Goal: Contribute content: Add original content to the website for others to see

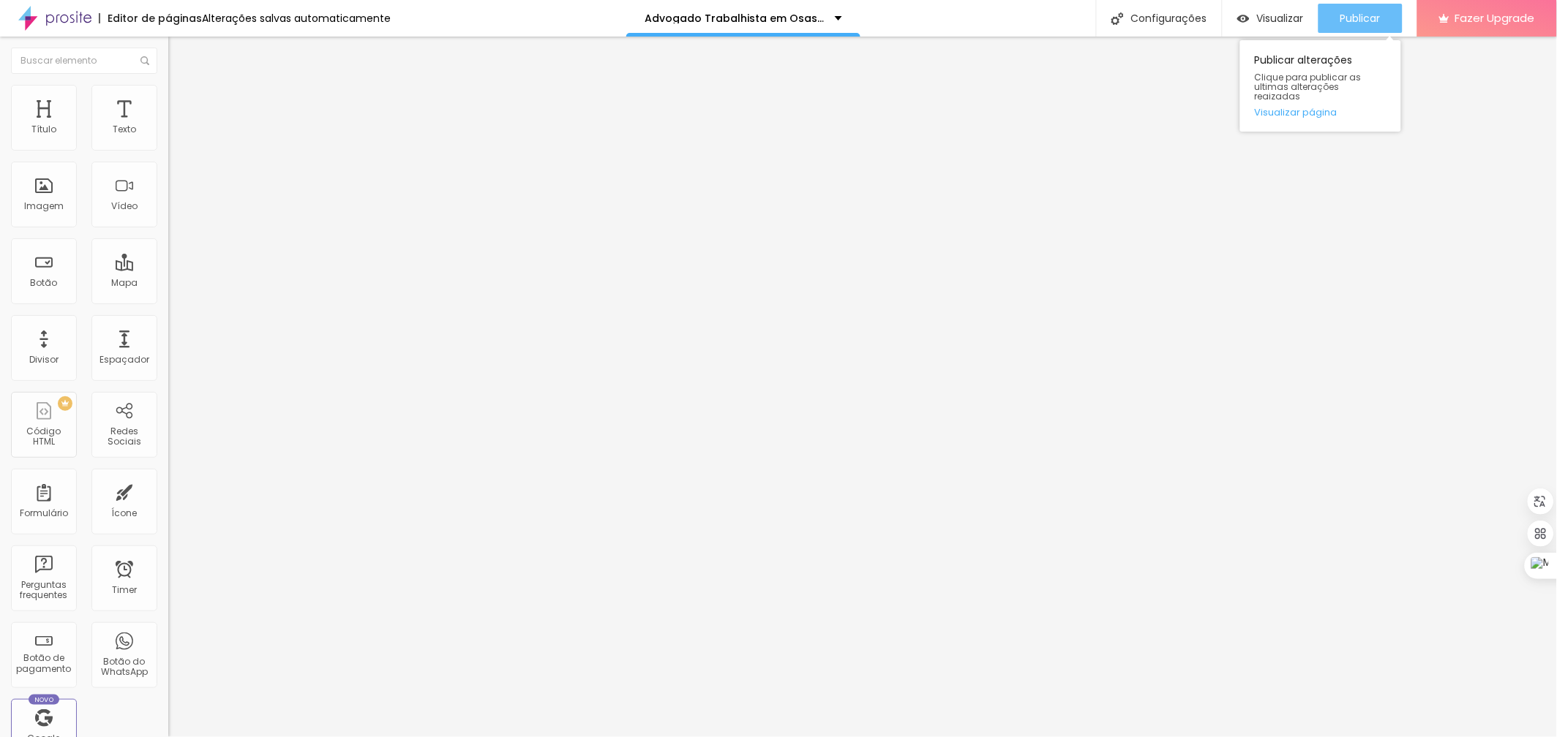
click at [1347, 26] on div "Publicar" at bounding box center [1360, 18] width 40 height 29
click at [168, 140] on button "button" at bounding box center [178, 132] width 20 height 15
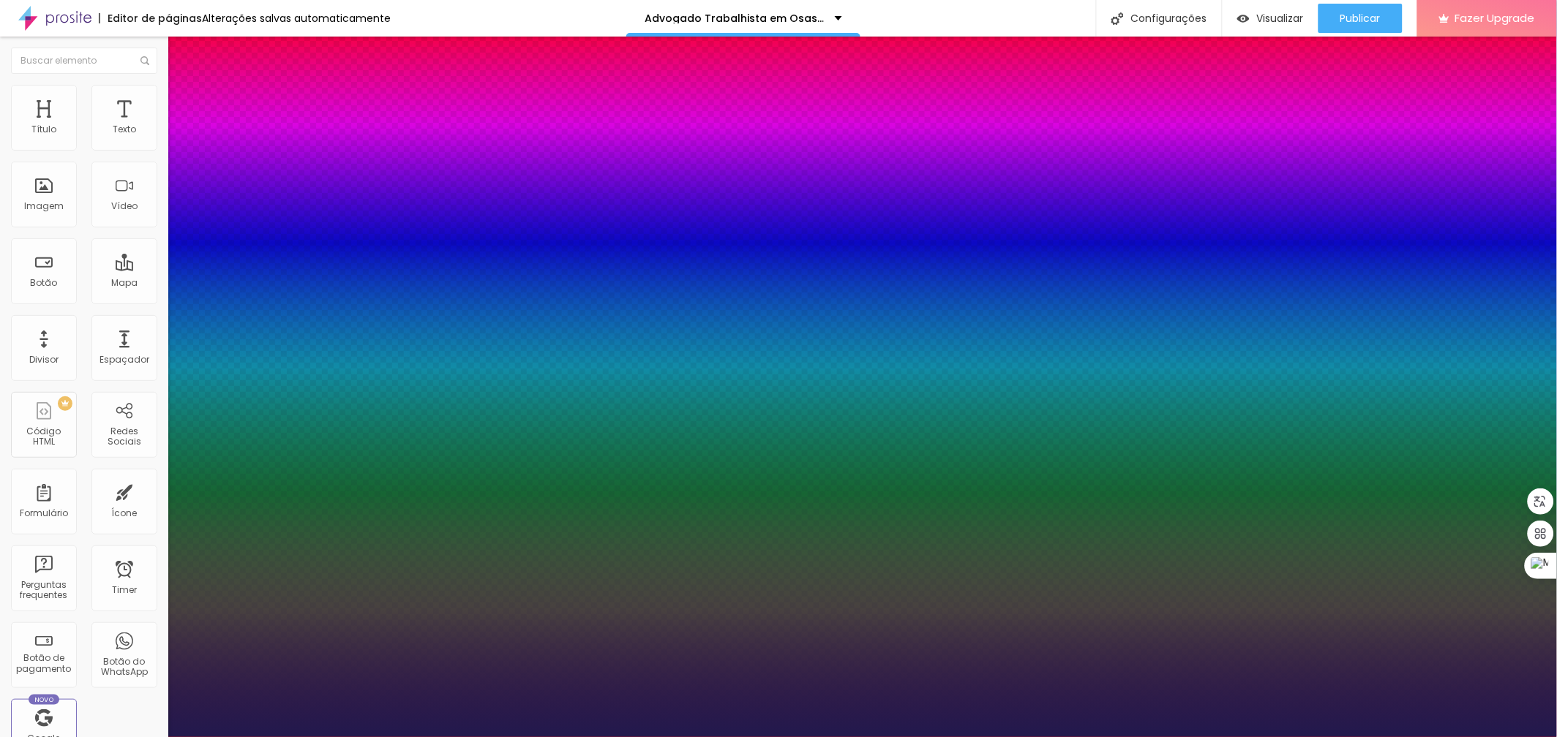
type input "1"
drag, startPoint x: 319, startPoint y: 247, endPoint x: 349, endPoint y: 250, distance: 30.2
type input "8"
type input "3"
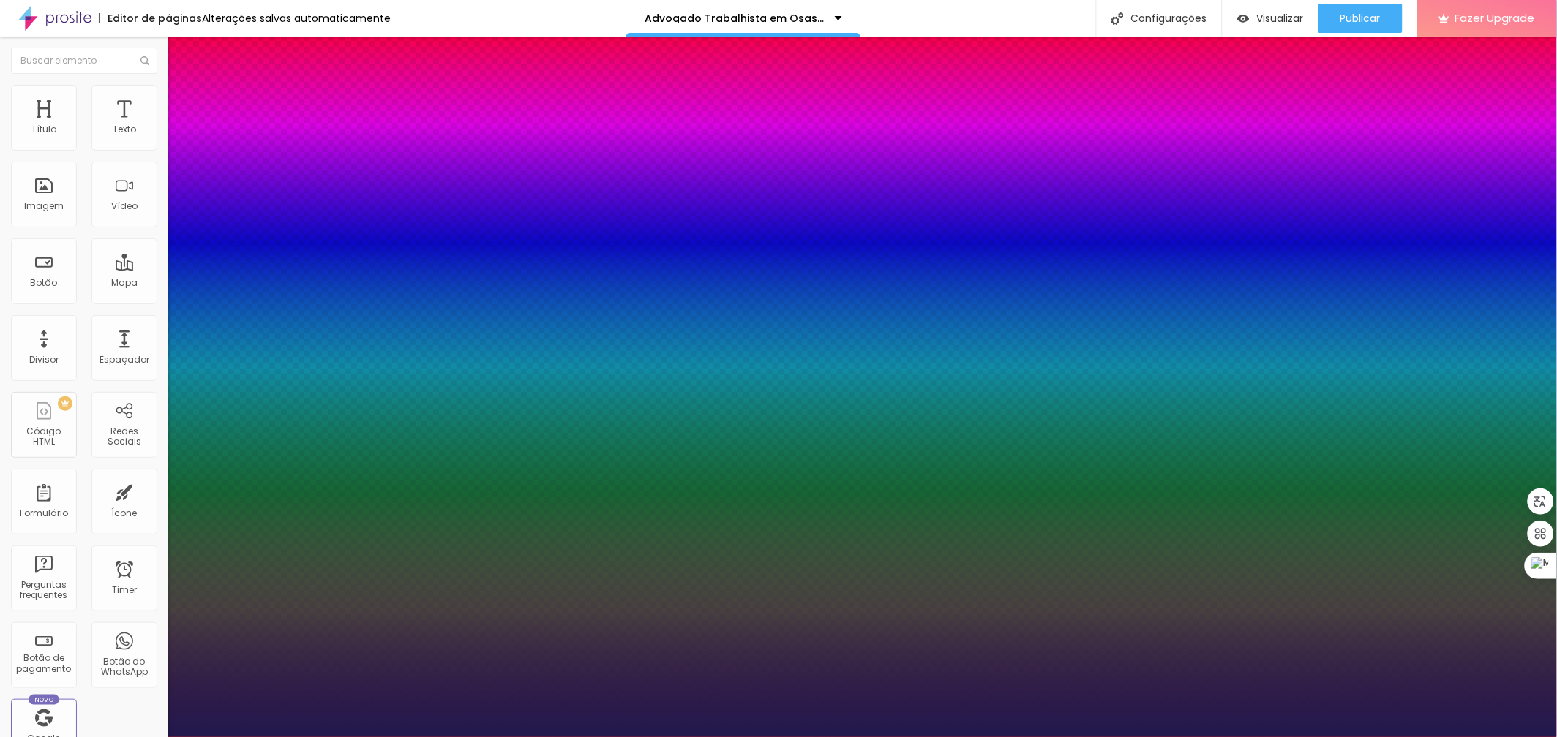
type input "1"
type input "30"
type input "1"
type input "30"
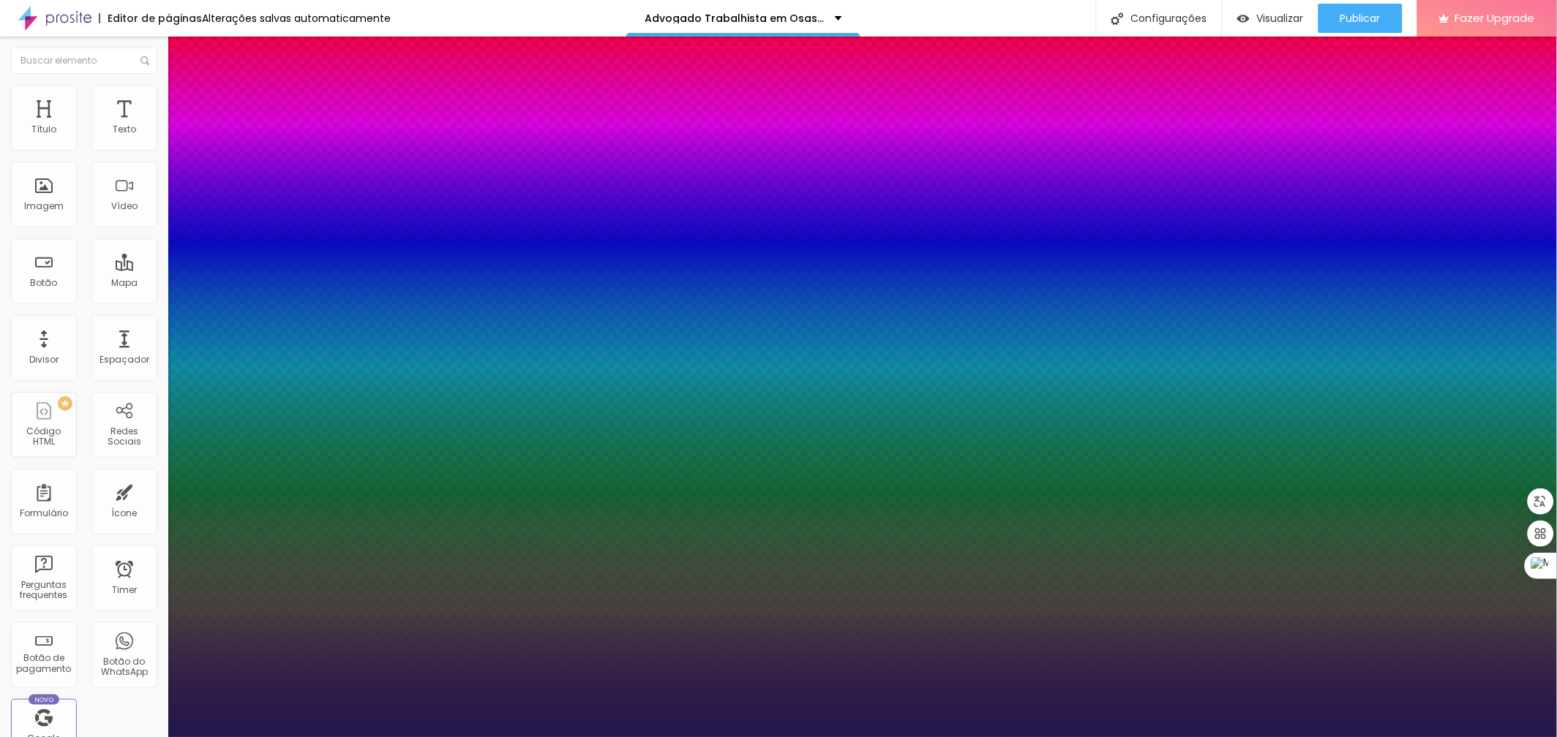
click at [698, 737] on div at bounding box center [778, 737] width 1557 height 0
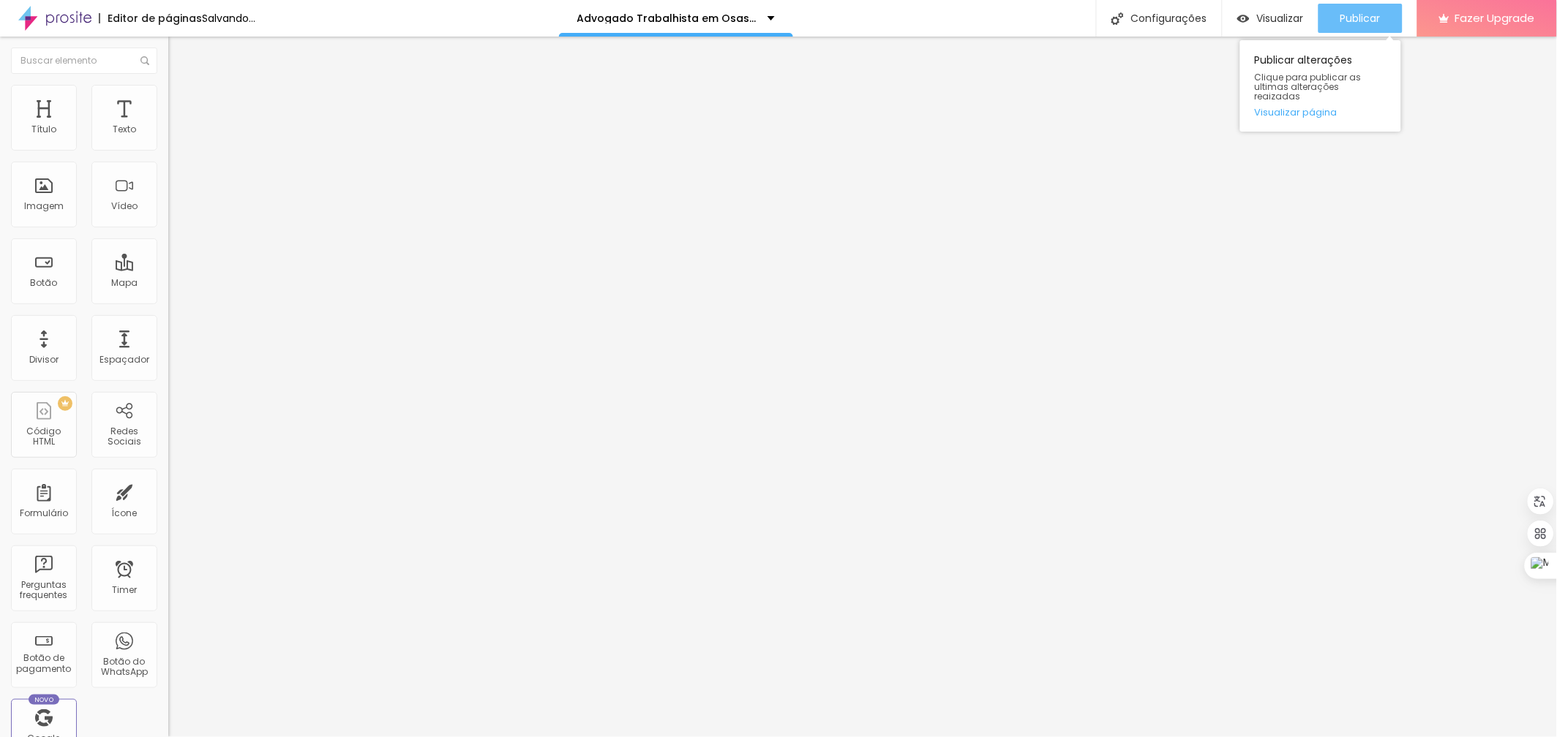
click at [1359, 18] on span "Publicar" at bounding box center [1360, 18] width 40 height 12
click at [1358, 15] on span "Publicar" at bounding box center [1360, 18] width 40 height 12
click at [1363, 16] on span "Publicar" at bounding box center [1360, 18] width 40 height 12
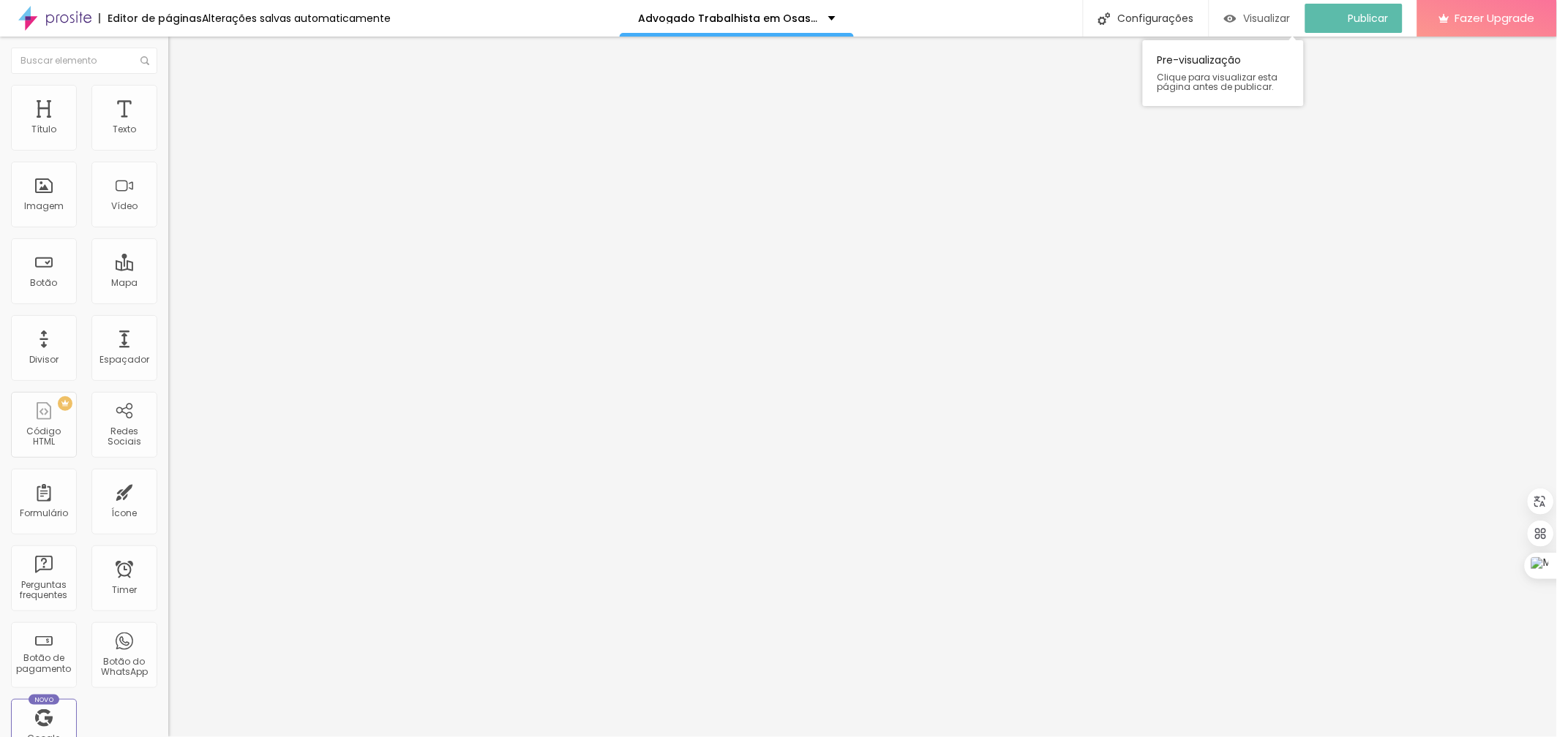
click at [1290, 16] on span "Visualizar" at bounding box center [1267, 18] width 47 height 12
click at [1372, 6] on div "Publicar" at bounding box center [1360, 18] width 40 height 29
click at [1379, 15] on span "Publicar" at bounding box center [1360, 18] width 40 height 12
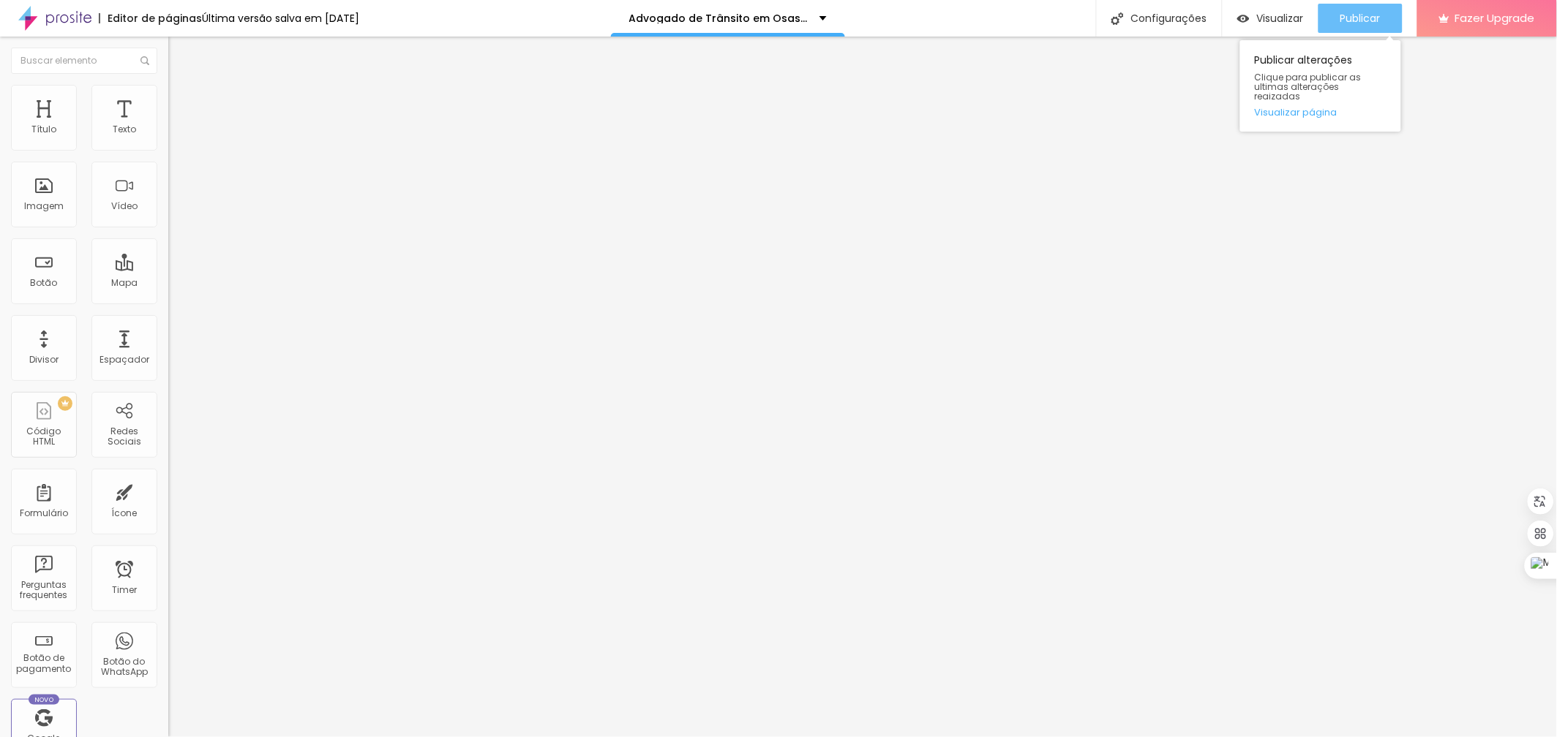
click at [1357, 15] on span "Publicar" at bounding box center [1360, 18] width 40 height 12
